Goal: Find specific page/section: Find specific page/section

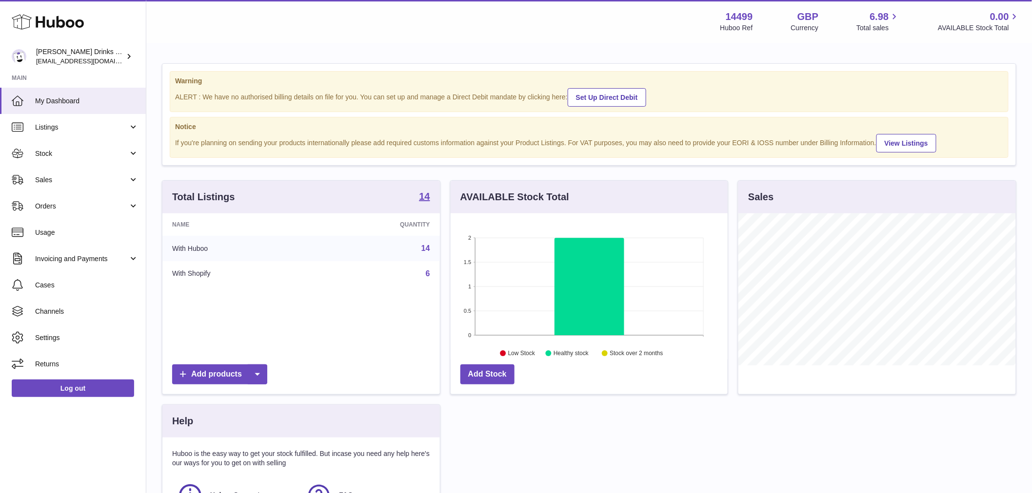
scroll to position [152, 277]
drag, startPoint x: 69, startPoint y: 186, endPoint x: 67, endPoint y: 198, distance: 11.9
click at [69, 186] on link "Sales" at bounding box center [73, 180] width 146 height 26
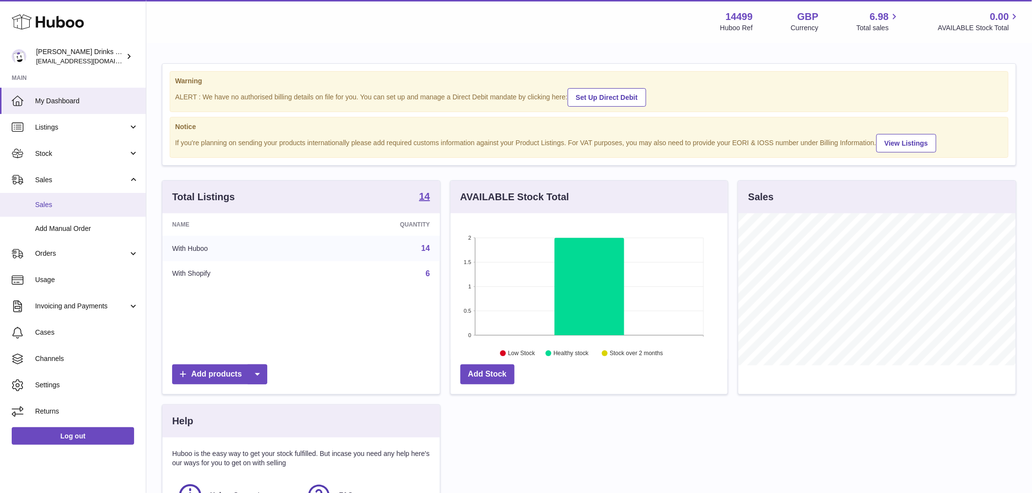
click at [67, 205] on span "Sales" at bounding box center [86, 204] width 103 height 9
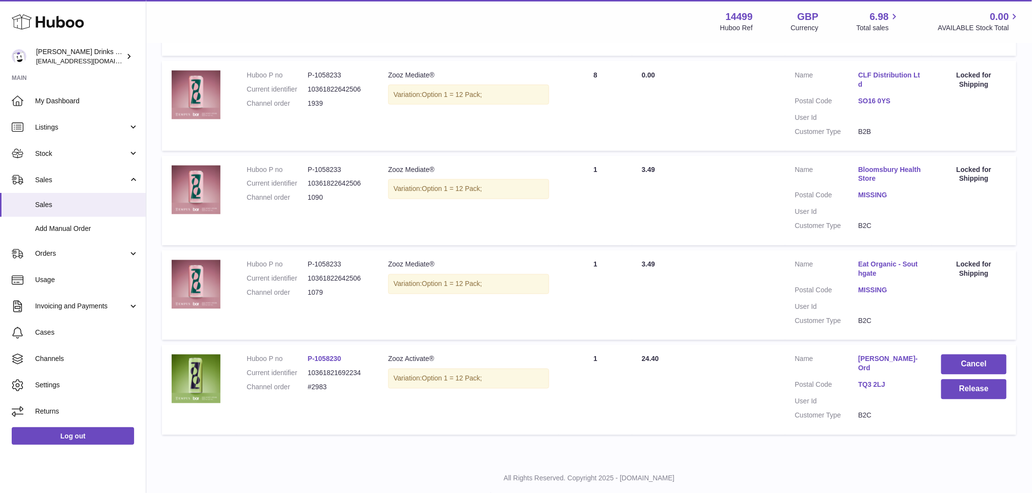
scroll to position [645, 0]
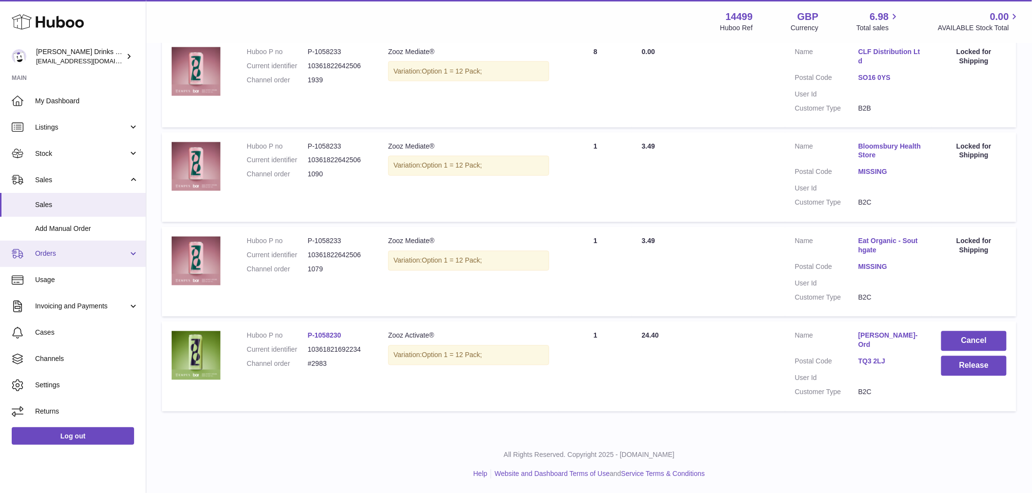
click at [59, 257] on span "Orders" at bounding box center [81, 253] width 93 height 9
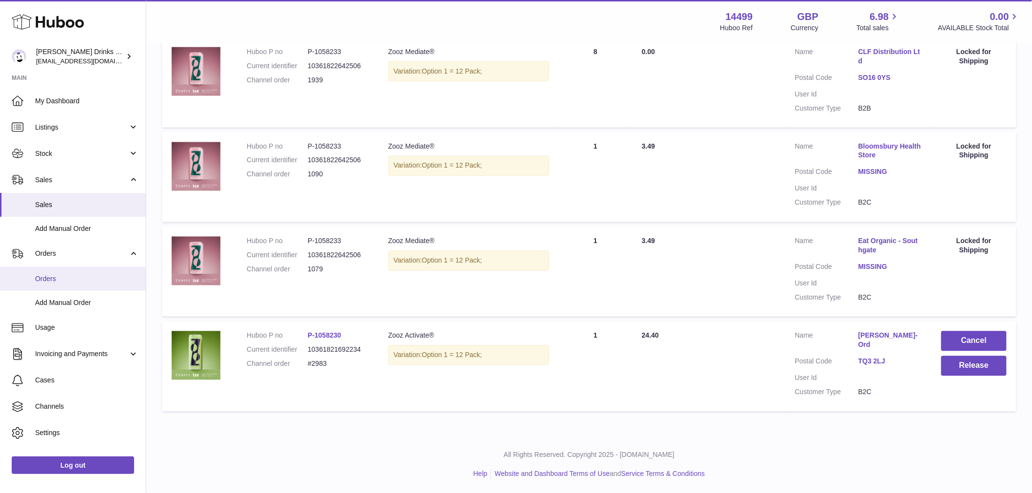
click at [62, 281] on span "Orders" at bounding box center [86, 279] width 103 height 9
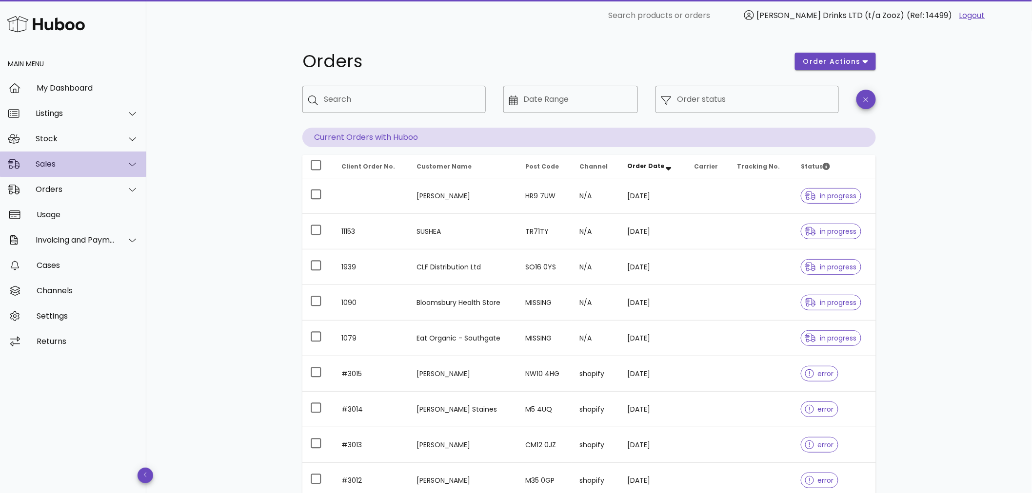
click at [83, 168] on div "Sales" at bounding box center [75, 163] width 79 height 9
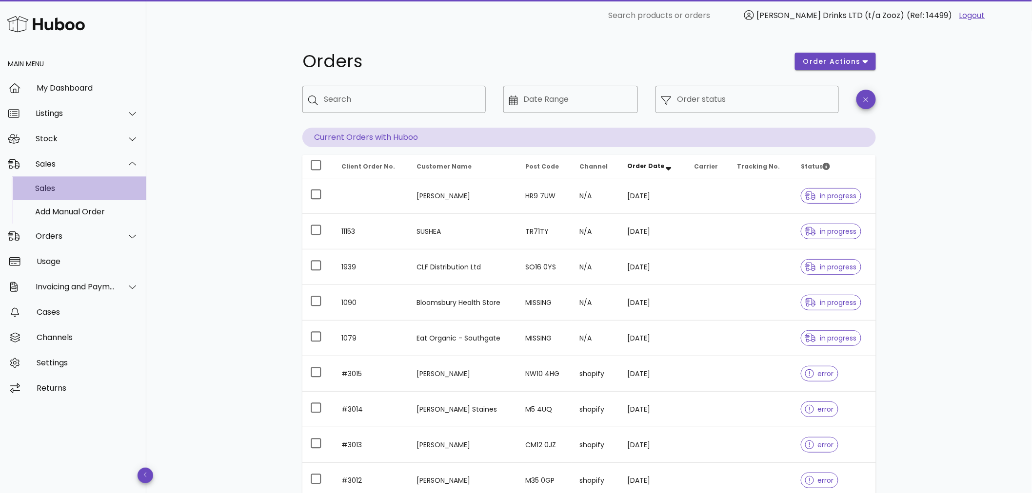
click at [69, 191] on div "Sales" at bounding box center [86, 188] width 103 height 9
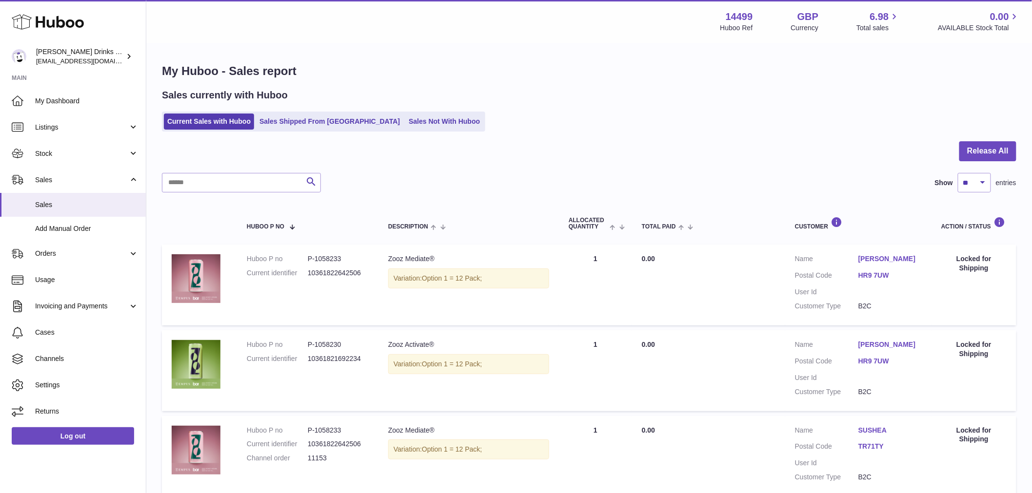
click at [422, 120] on link "Sales Not With Huboo" at bounding box center [444, 122] width 78 height 16
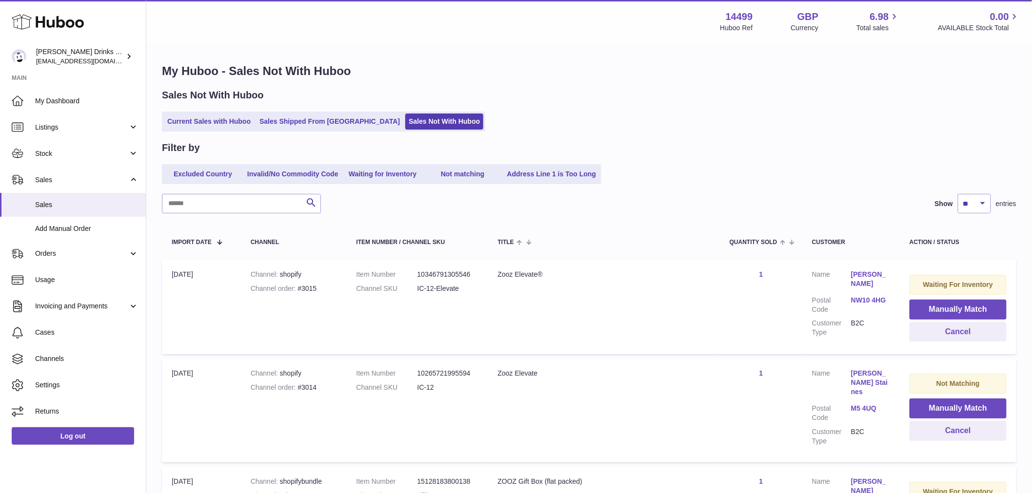
scroll to position [216, 0]
